Goal: Task Accomplishment & Management: Complete application form

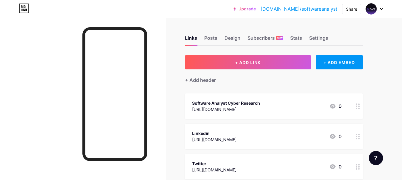
click at [383, 9] on icon at bounding box center [381, 9] width 3 height 2
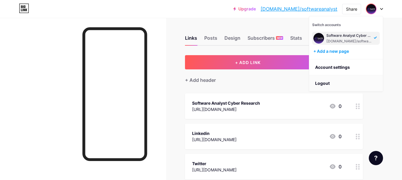
click at [326, 83] on li "Logout" at bounding box center [346, 83] width 74 height 16
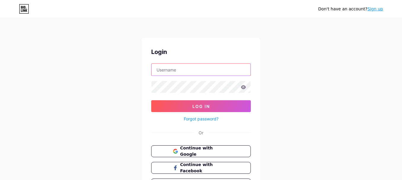
type input "[EMAIL_ADDRESS][DOMAIN_NAME]"
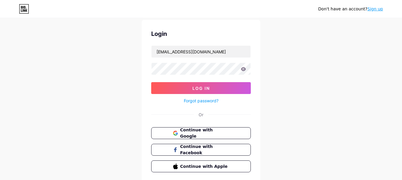
scroll to position [39, 0]
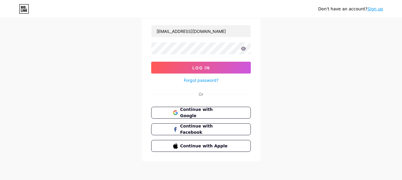
click at [375, 9] on link "Sign up" at bounding box center [376, 9] width 16 height 5
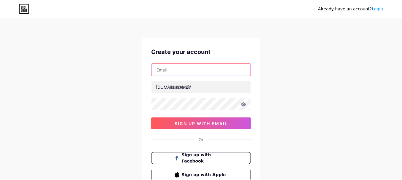
click at [217, 68] on input "text" at bounding box center [201, 70] width 99 height 12
paste input "[EMAIL_ADDRESS][DOMAIN_NAME]"
type input "[EMAIL_ADDRESS][DOMAIN_NAME]"
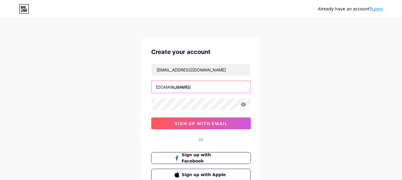
paste input "getmirrix"
click at [191, 88] on input "text" at bounding box center [201, 87] width 99 height 12
type input "getmirrix"
click at [182, 130] on div "Create your account [EMAIL_ADDRESS][DOMAIN_NAME] [DOMAIN_NAME]/ getmirrix sign …" at bounding box center [201, 114] width 119 height 152
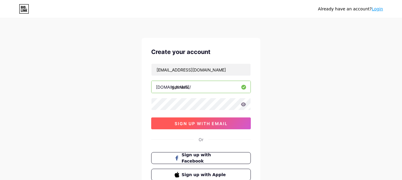
click at [185, 128] on button "sign up with email" at bounding box center [201, 123] width 100 height 12
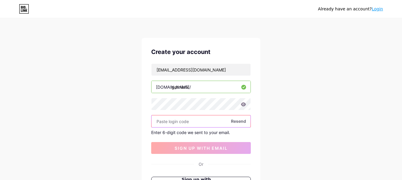
paste input "197863"
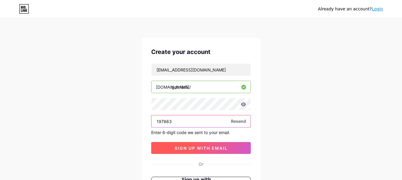
type input "197863"
click at [193, 144] on button "sign up with email" at bounding box center [201, 148] width 100 height 12
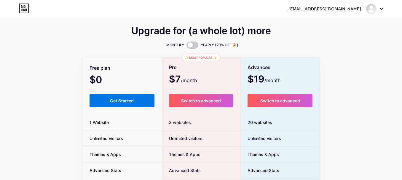
click at [104, 106] on button "Get Started" at bounding box center [122, 100] width 65 height 13
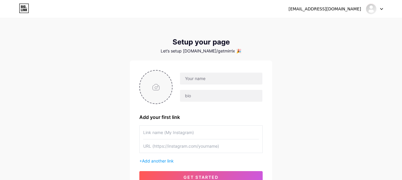
click at [156, 83] on input "file" at bounding box center [156, 87] width 32 height 33
type input "C:\fakepath\Getmirrix Logo.png"
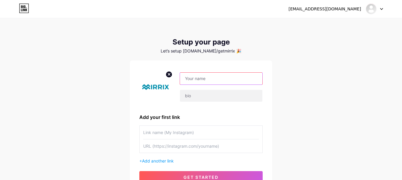
paste input "Mirrix"
click at [212, 75] on input "Mirrix" at bounding box center [221, 79] width 82 height 12
type input "Mirrix"
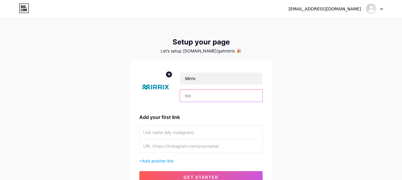
click at [189, 95] on input "text" at bounding box center [221, 96] width 82 height 12
paste input ""Mirrix is an AI-powered Digital Asset Management (DAM) solution designed to se…"
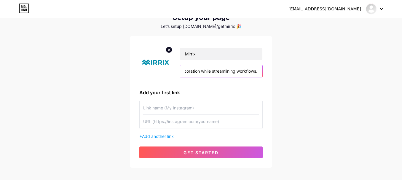
scroll to position [55, 0]
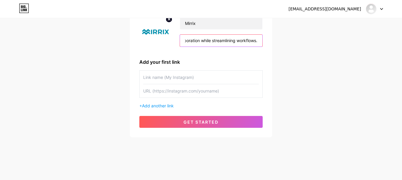
type input ""Mirrix is an AI-powered Digital Asset Management (DAM) solution designed to se…"
click at [179, 80] on input "text" at bounding box center [201, 77] width 116 height 13
paste input "Mirrix"
type input "Mirrix"
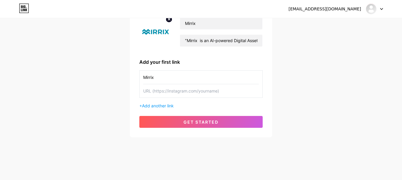
click at [168, 94] on input "text" at bounding box center [201, 90] width 116 height 13
paste input "[URL][DOMAIN_NAME]"
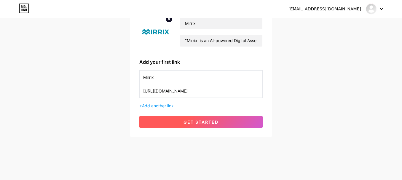
type input "[URL][DOMAIN_NAME]"
click at [217, 123] on span "get started" at bounding box center [201, 122] width 35 height 5
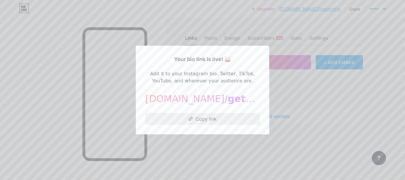
click at [196, 121] on button "Copy link" at bounding box center [202, 119] width 115 height 12
